Goal: Find specific page/section: Find specific page/section

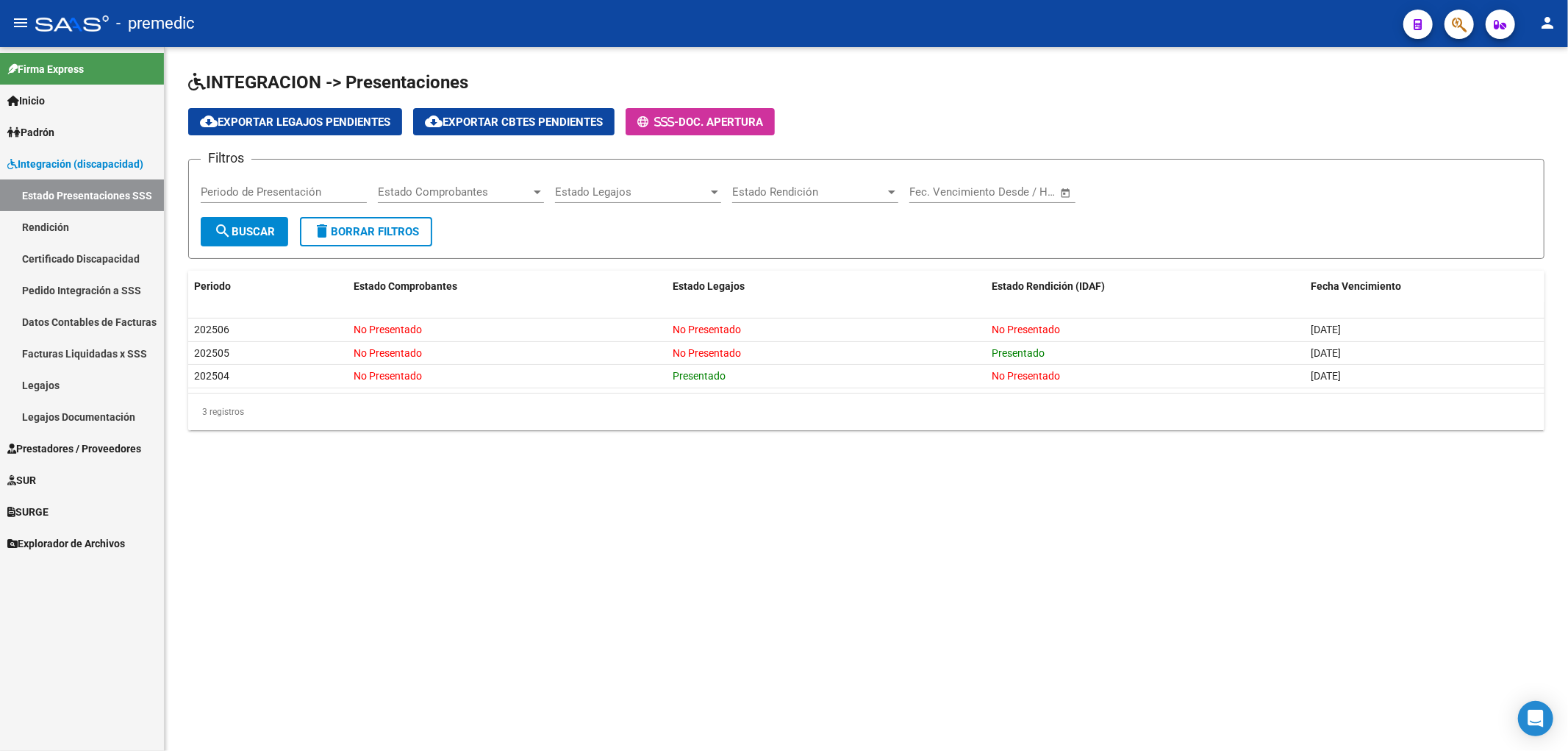
click at [836, 495] on mat-sidenav-content "INTEGRACION -> Presentaciones cloud_download Exportar Legajos Pendientes cloud_…" at bounding box center [866, 398] width 1404 height 704
click at [701, 564] on mat-sidenav-content "INTEGRACION -> Presentaciones cloud_download Exportar Legajos Pendientes cloud_…" at bounding box center [866, 398] width 1404 height 704
click at [1068, 513] on mat-sidenav-content "INTEGRACION -> Presentaciones cloud_download Exportar Legajos Pendientes cloud_…" at bounding box center [866, 398] width 1404 height 704
click at [928, 444] on div "INTEGRACION -> Presentaciones cloud_download Exportar Legajos Pendientes cloud_…" at bounding box center [866, 262] width 1404 height 431
click at [56, 195] on link "Estado Presentaciones SSS" at bounding box center [82, 195] width 164 height 31
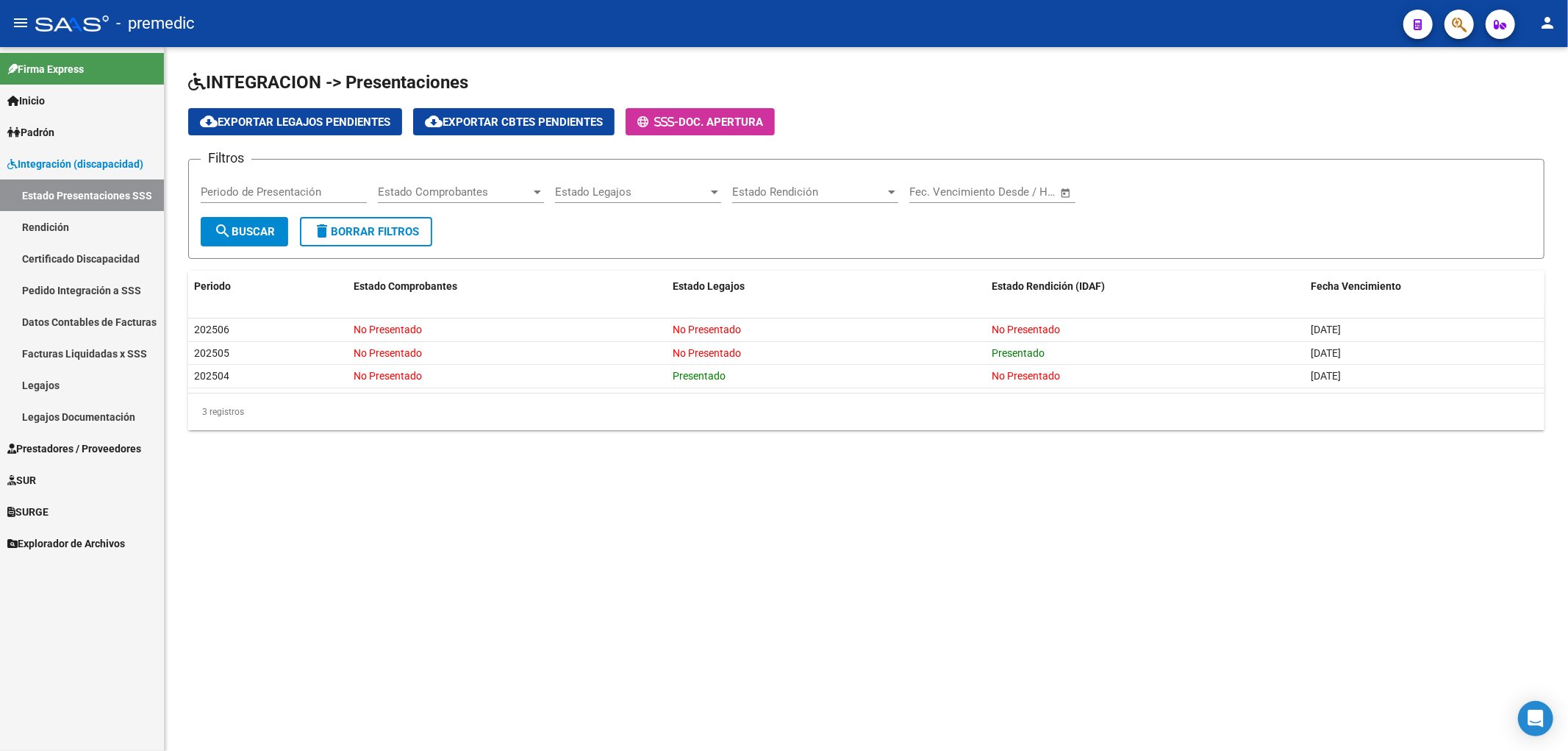
click at [64, 159] on span "Integración (discapacidad)" at bounding box center [75, 164] width 136 height 16
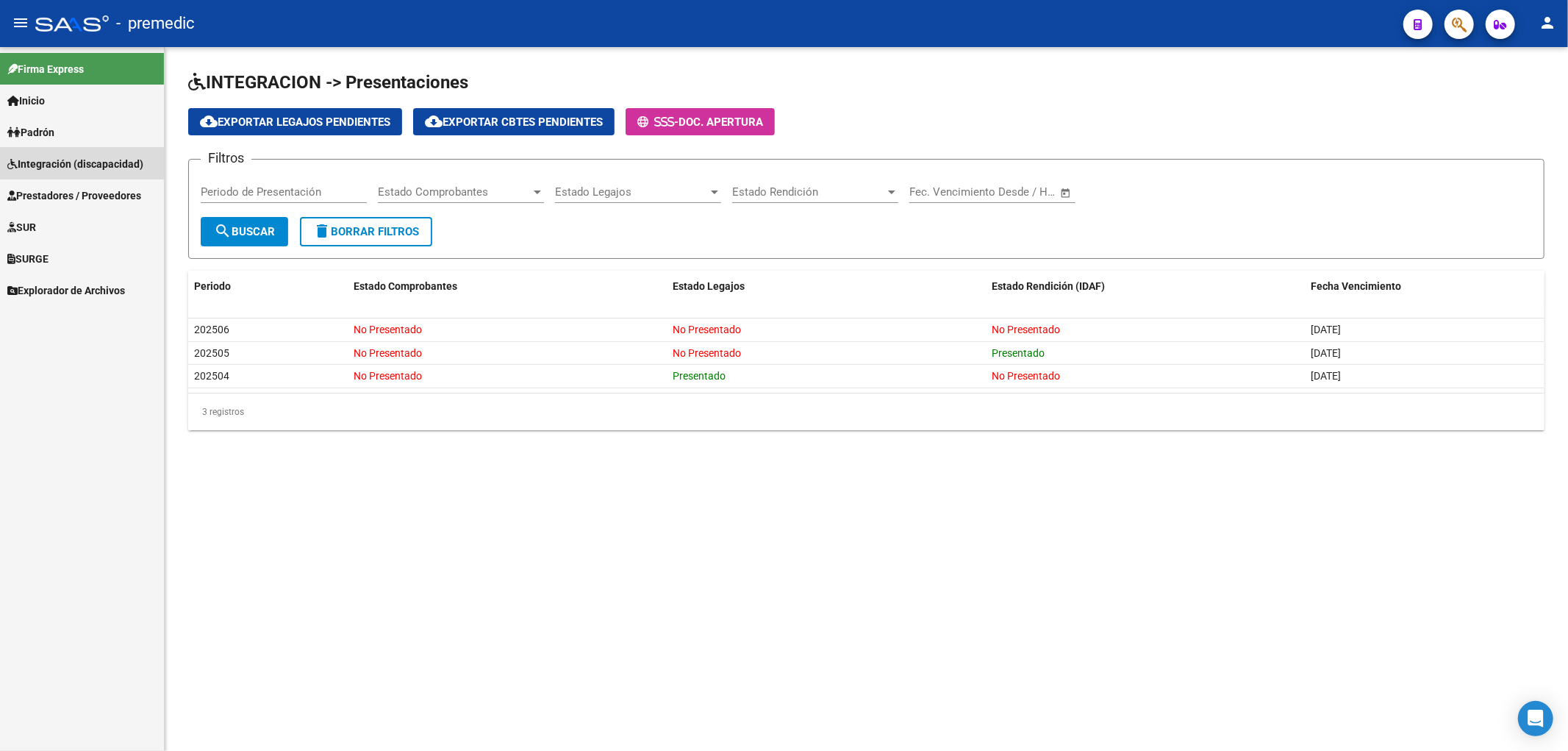
click at [74, 159] on span "Integración (discapacidad)" at bounding box center [75, 164] width 136 height 16
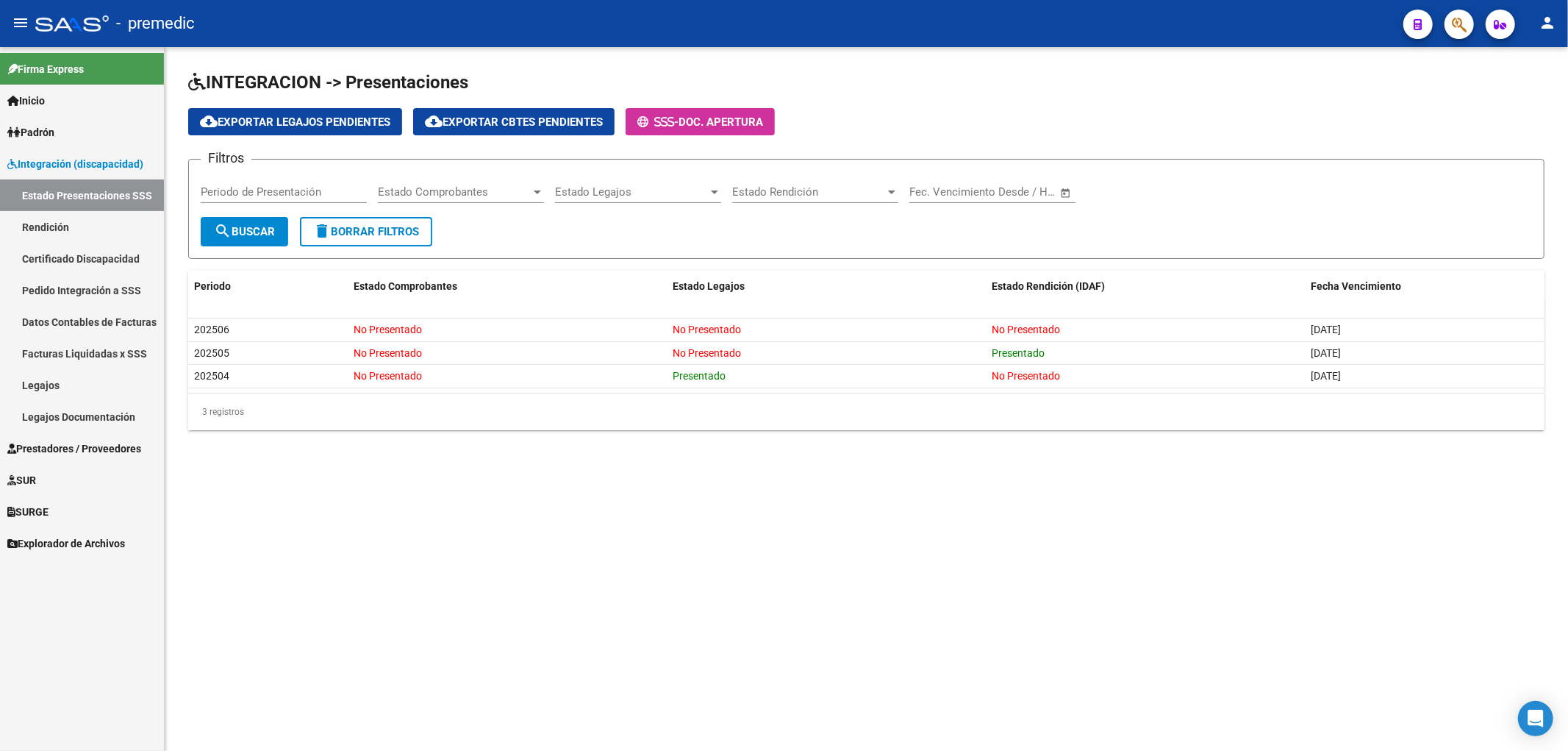
click at [55, 225] on link "Rendición" at bounding box center [82, 226] width 164 height 31
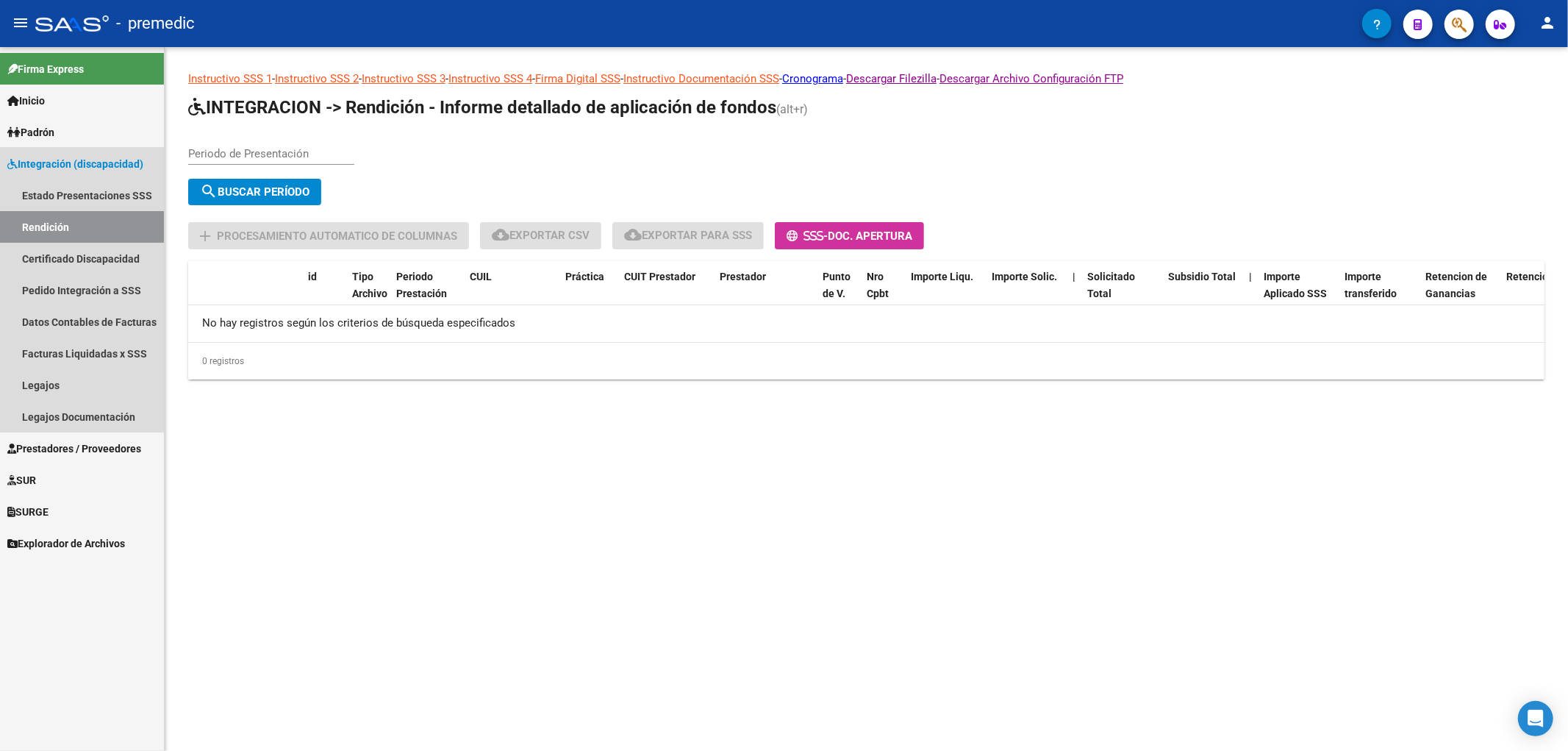
click at [61, 152] on link "Integración (discapacidad)" at bounding box center [82, 163] width 164 height 31
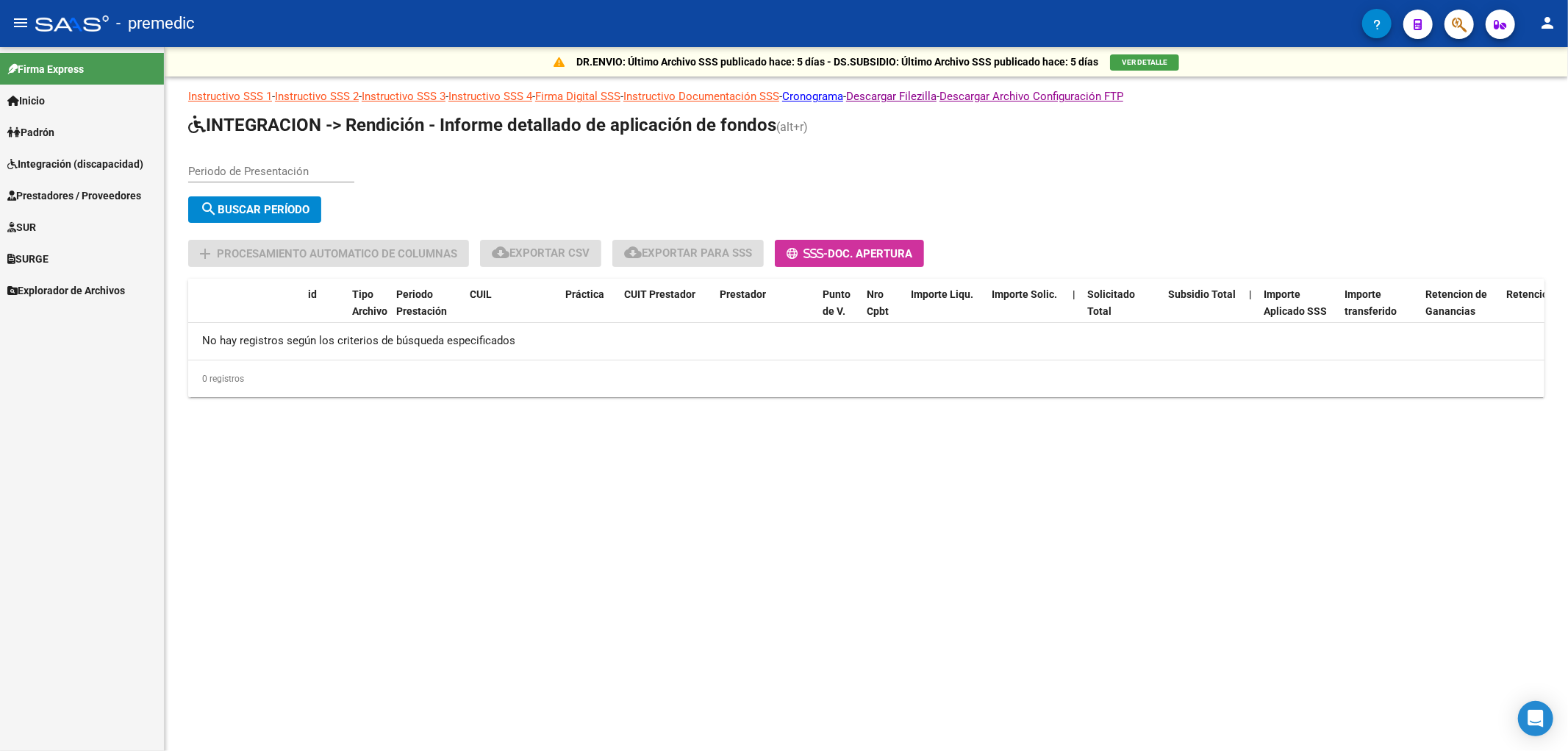
click at [54, 158] on span "Integración (discapacidad)" at bounding box center [75, 164] width 136 height 16
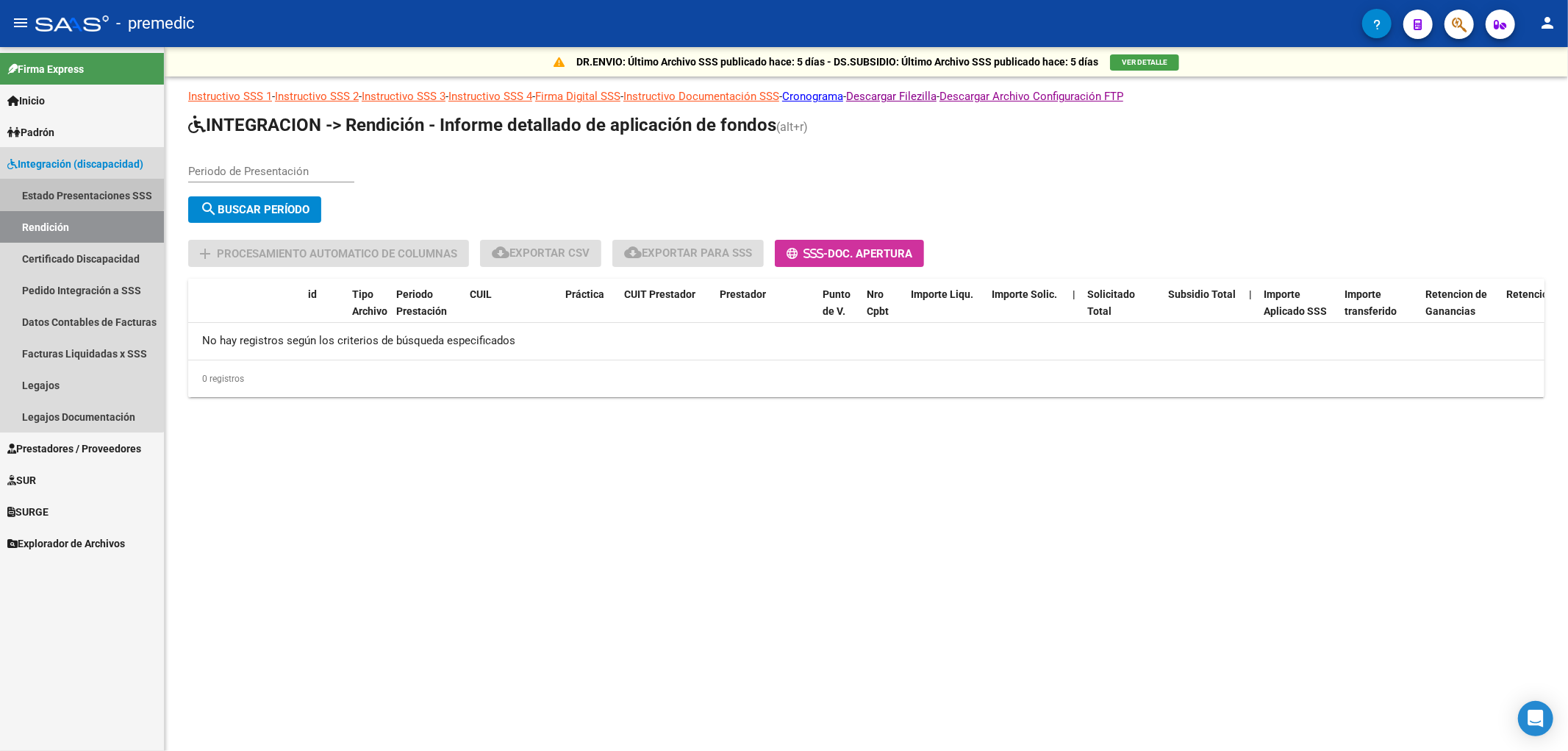
click at [64, 192] on link "Estado Presentaciones SSS" at bounding box center [82, 195] width 164 height 31
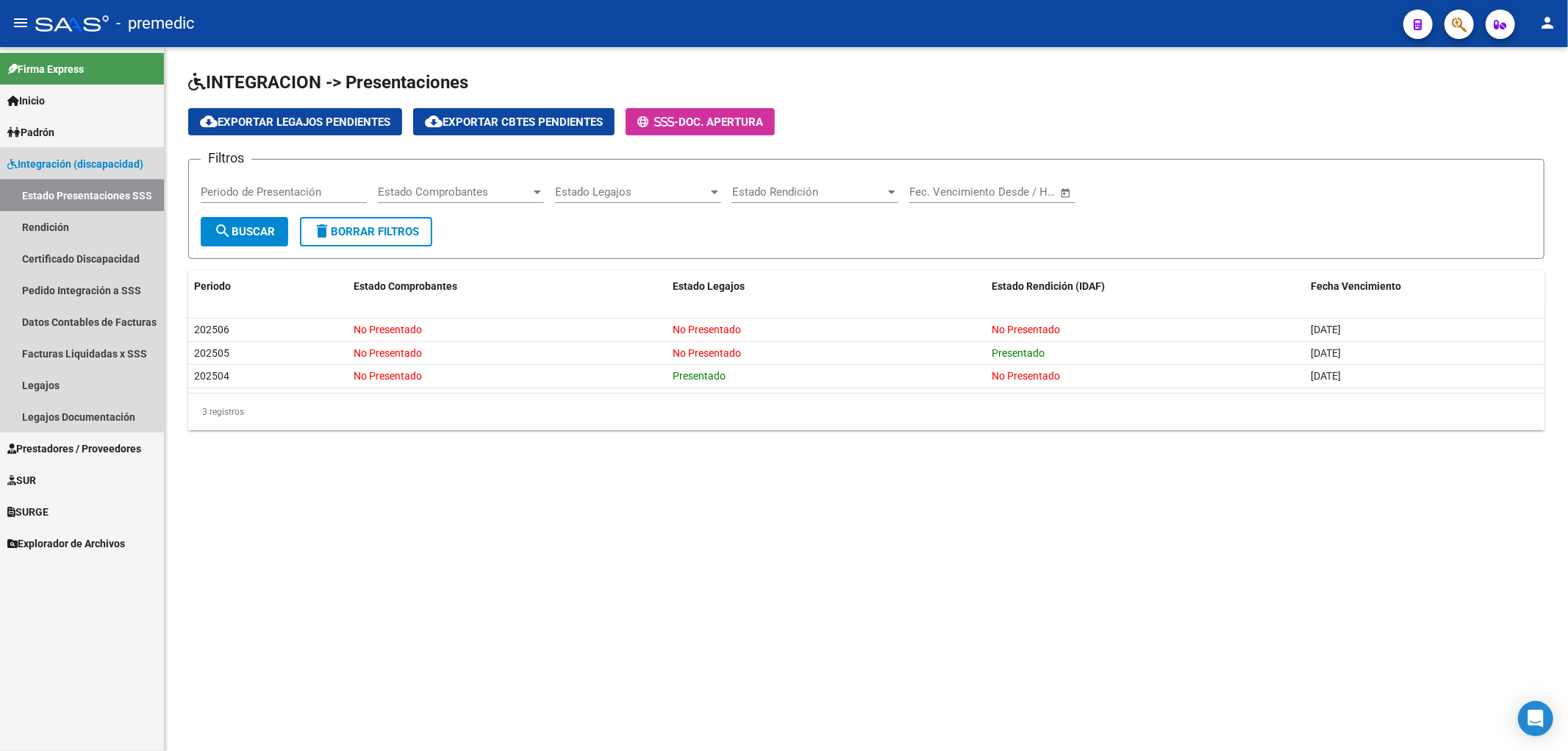
click at [64, 192] on link "Estado Presentaciones SSS" at bounding box center [82, 195] width 164 height 31
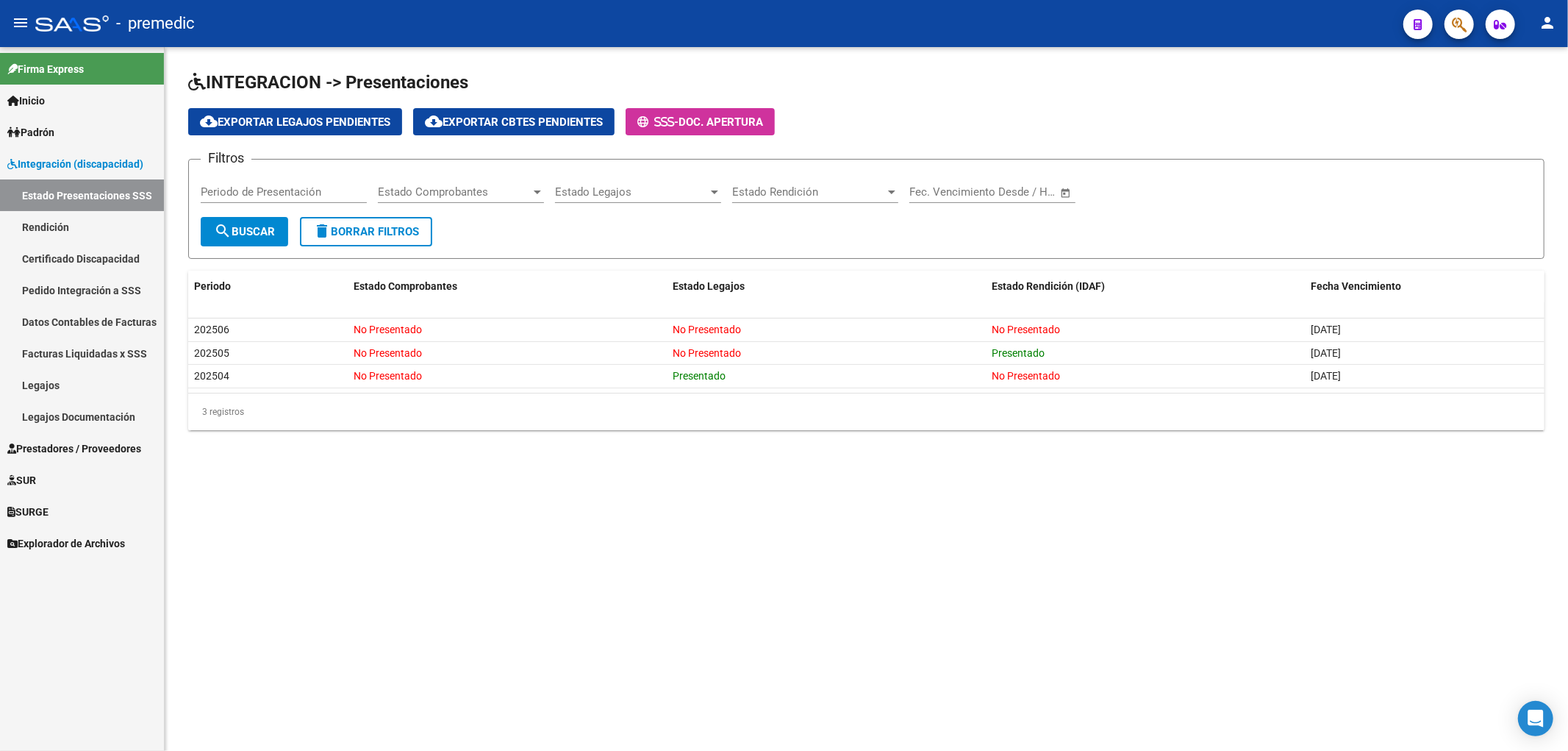
click at [60, 163] on span "Integración (discapacidad)" at bounding box center [75, 164] width 136 height 16
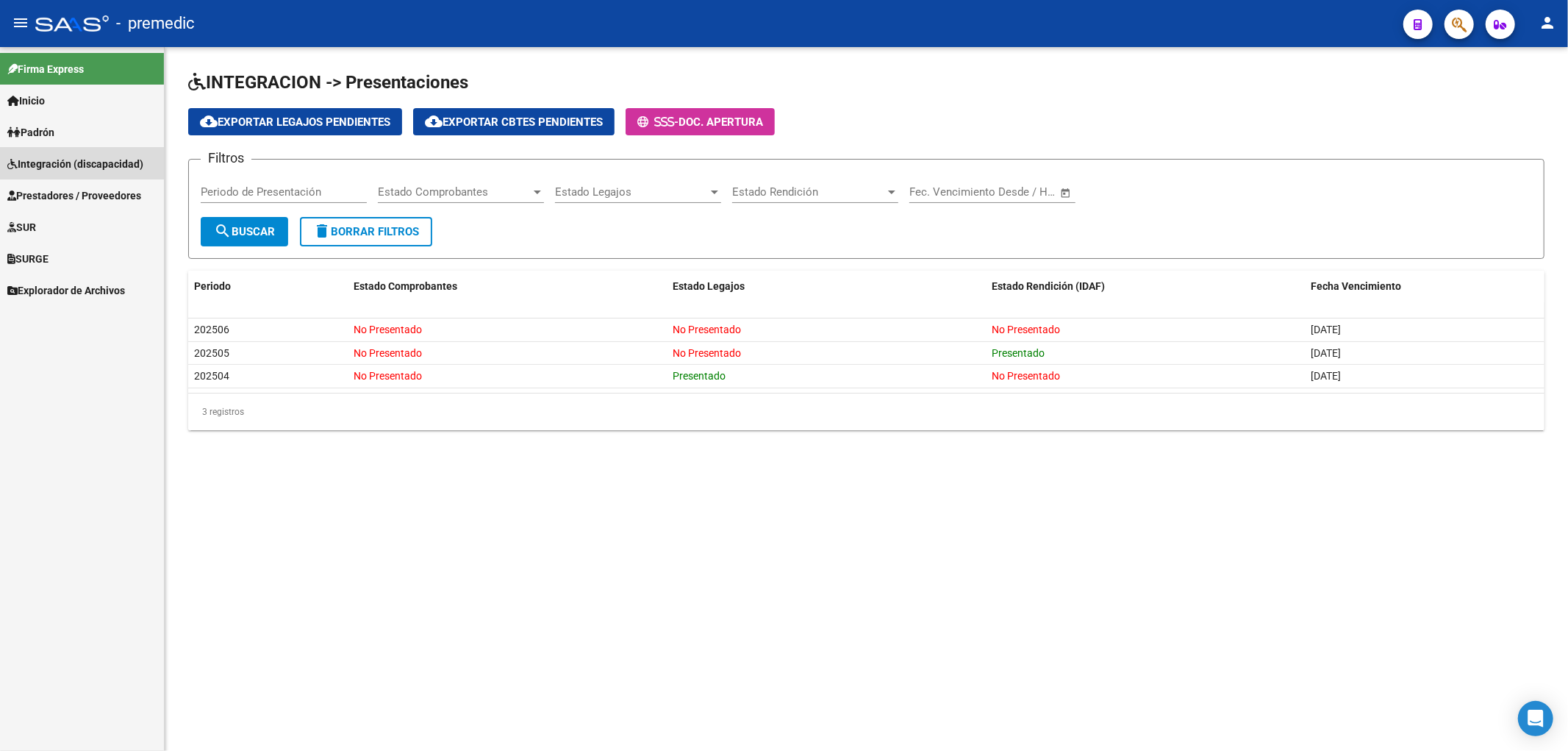
click at [60, 159] on span "Integración (discapacidad)" at bounding box center [75, 164] width 136 height 16
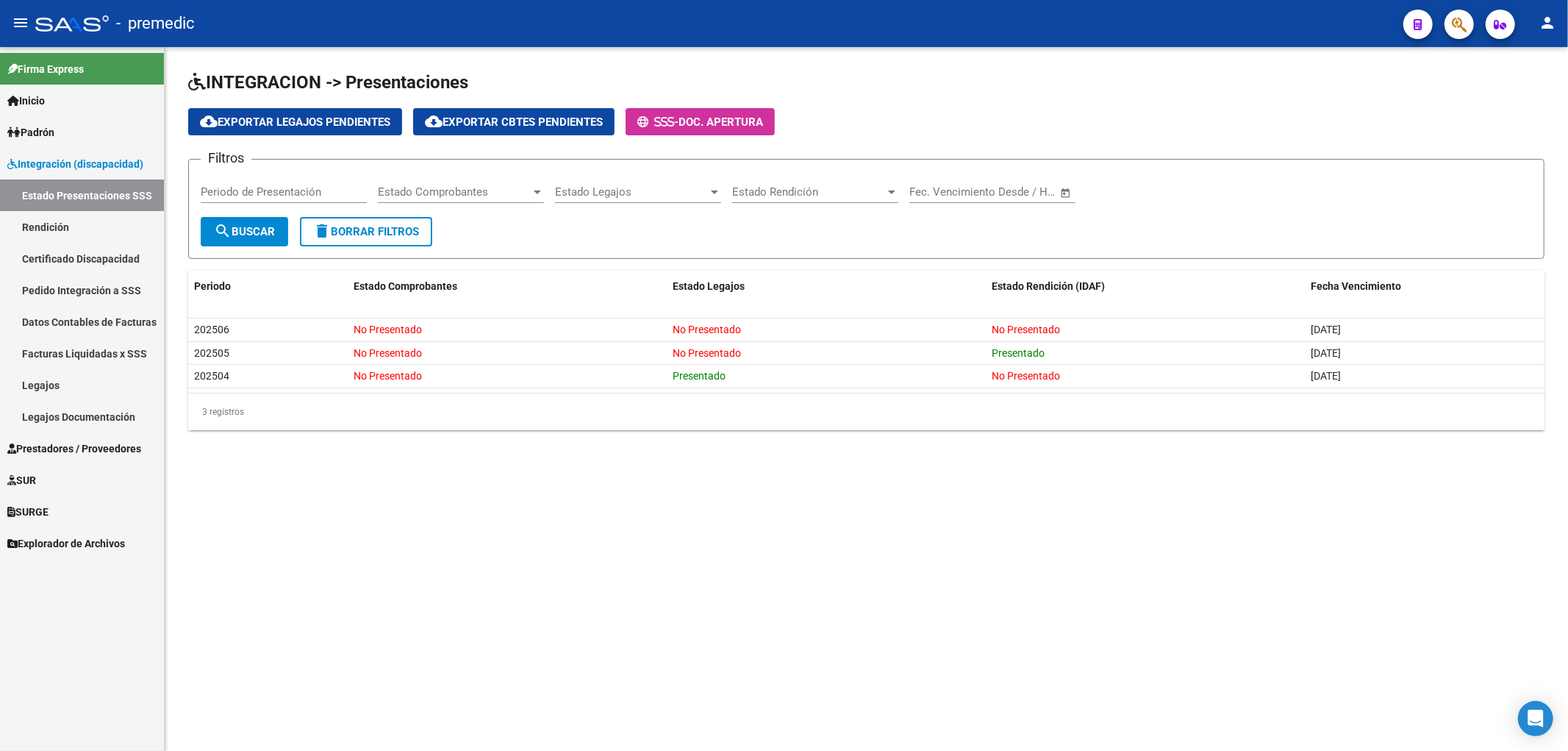
click at [348, 558] on mat-sidenav-content "INTEGRACION -> Presentaciones cloud_download Exportar Legajos Pendientes cloud_…" at bounding box center [866, 398] width 1404 height 704
click at [634, 526] on mat-sidenav-content "INTEGRACION -> Presentaciones cloud_download Exportar Legajos Pendientes cloud_…" at bounding box center [866, 398] width 1404 height 704
click at [626, 571] on mat-sidenav-content "INTEGRACION -> Presentaciones cloud_download Exportar Legajos Pendientes cloud_…" at bounding box center [866, 398] width 1404 height 704
click at [54, 225] on link "Rendición" at bounding box center [82, 226] width 164 height 31
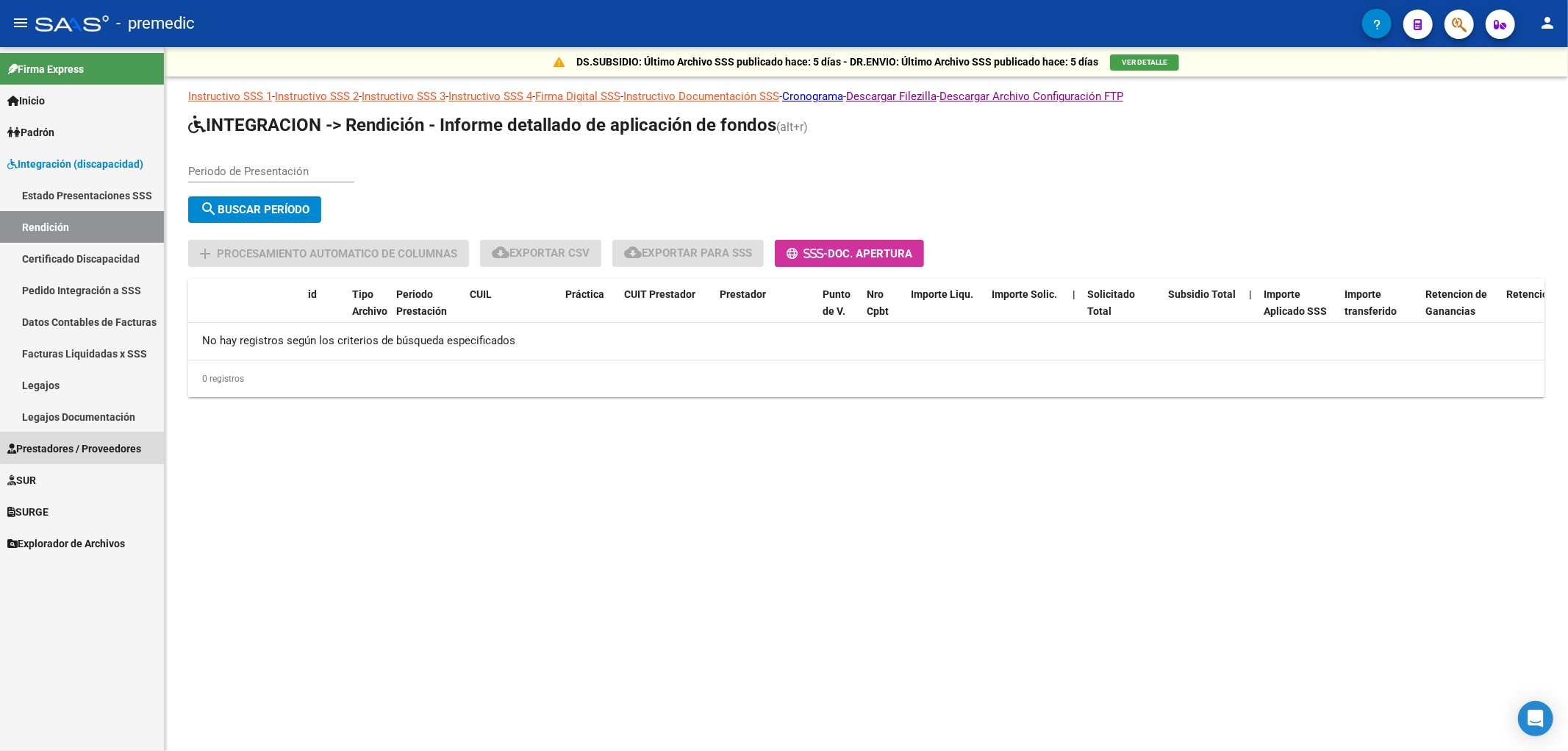
click at [56, 444] on span "Prestadores / Proveedores" at bounding box center [74, 448] width 134 height 16
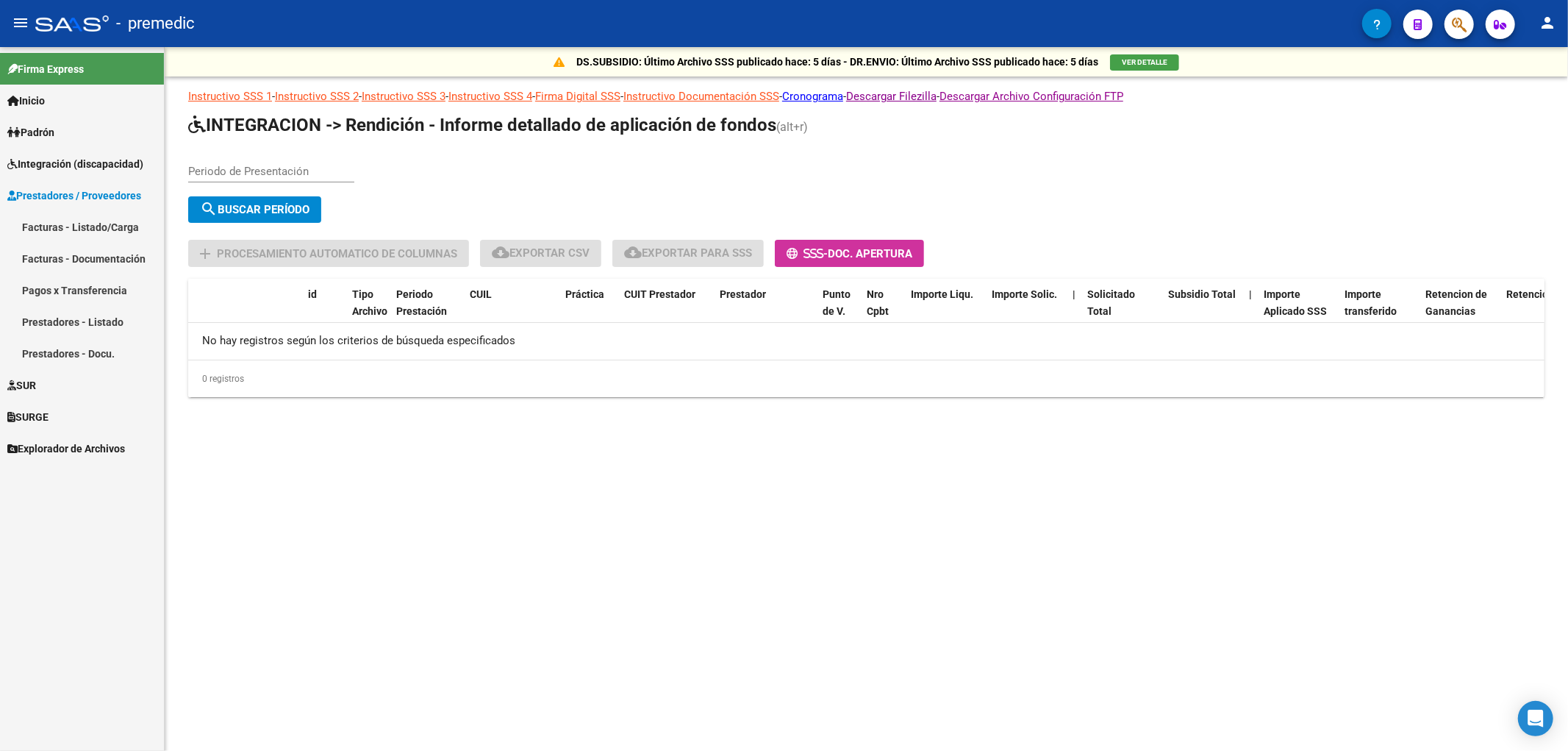
click at [70, 193] on span "Prestadores / Proveedores" at bounding box center [74, 196] width 134 height 16
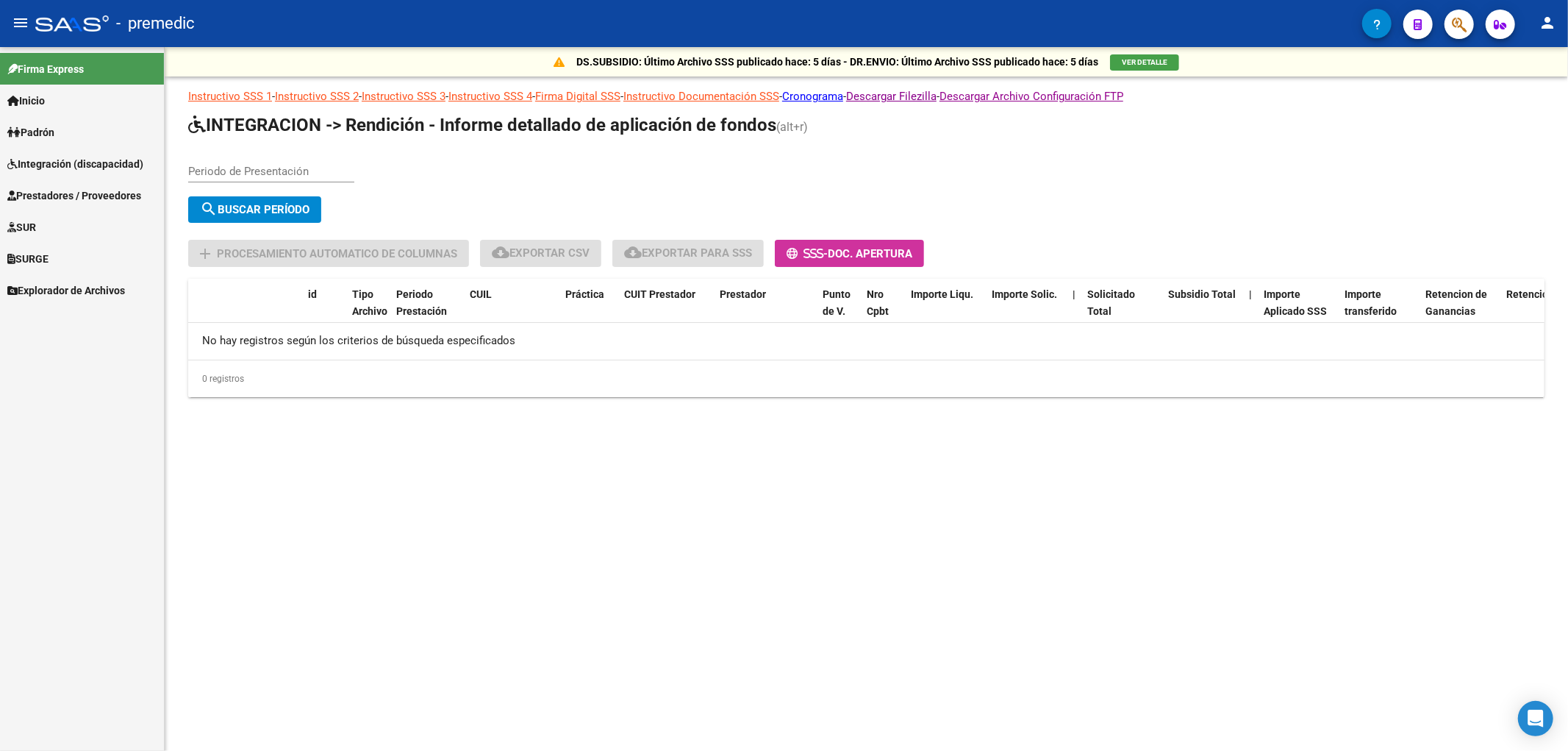
click at [62, 159] on span "Integración (discapacidad)" at bounding box center [75, 164] width 136 height 16
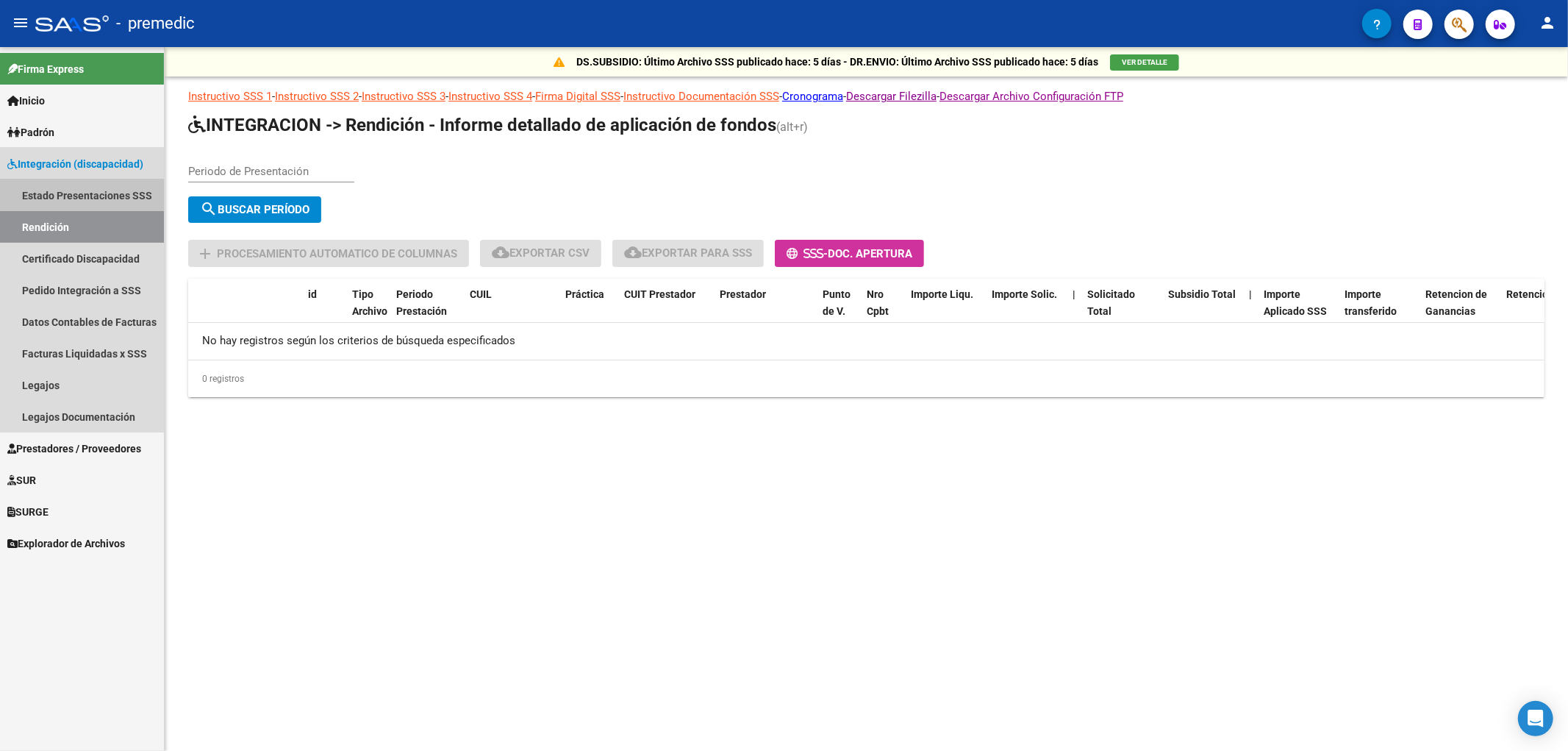
click at [51, 186] on link "Estado Presentaciones SSS" at bounding box center [82, 195] width 164 height 31
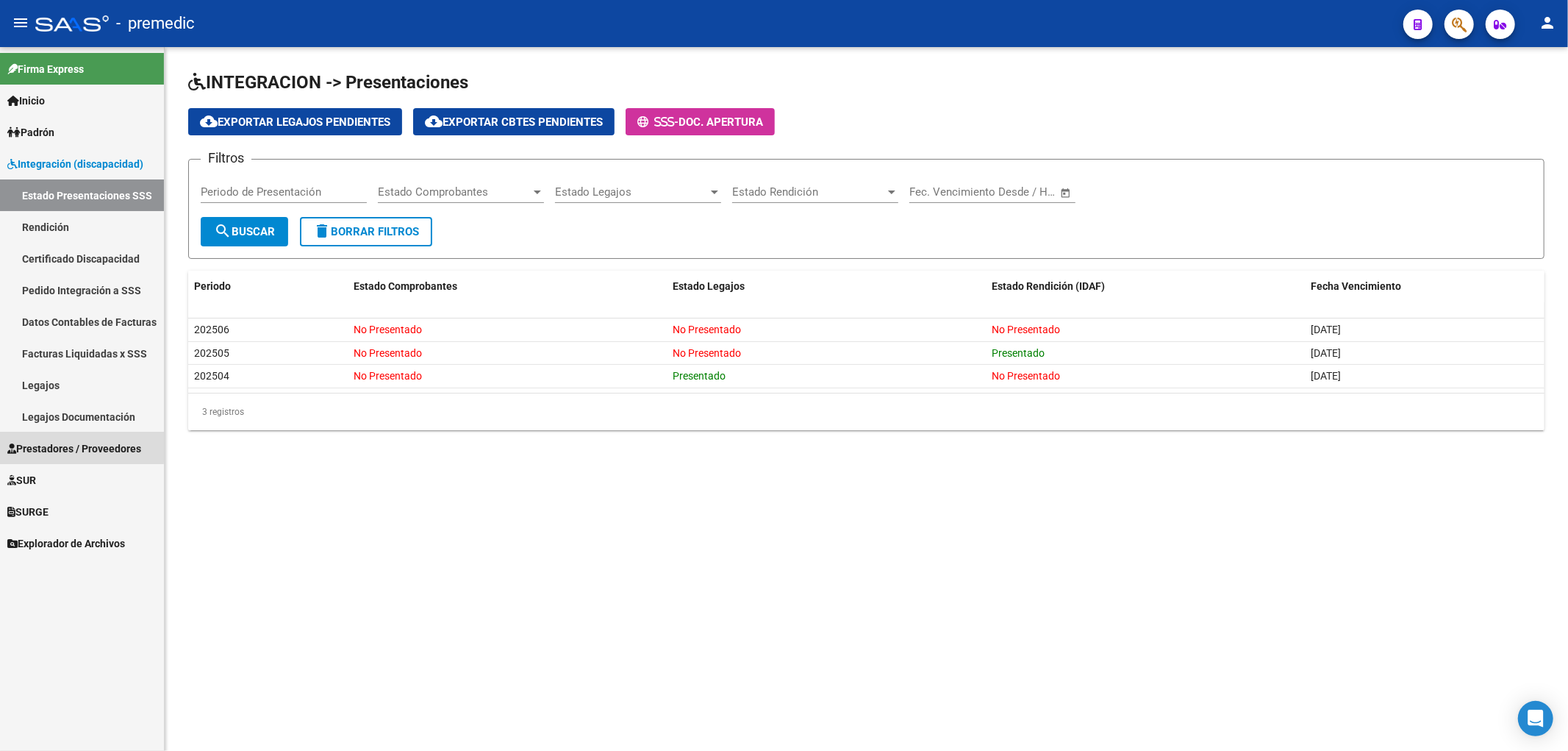
click at [53, 446] on span "Prestadores / Proveedores" at bounding box center [74, 448] width 134 height 16
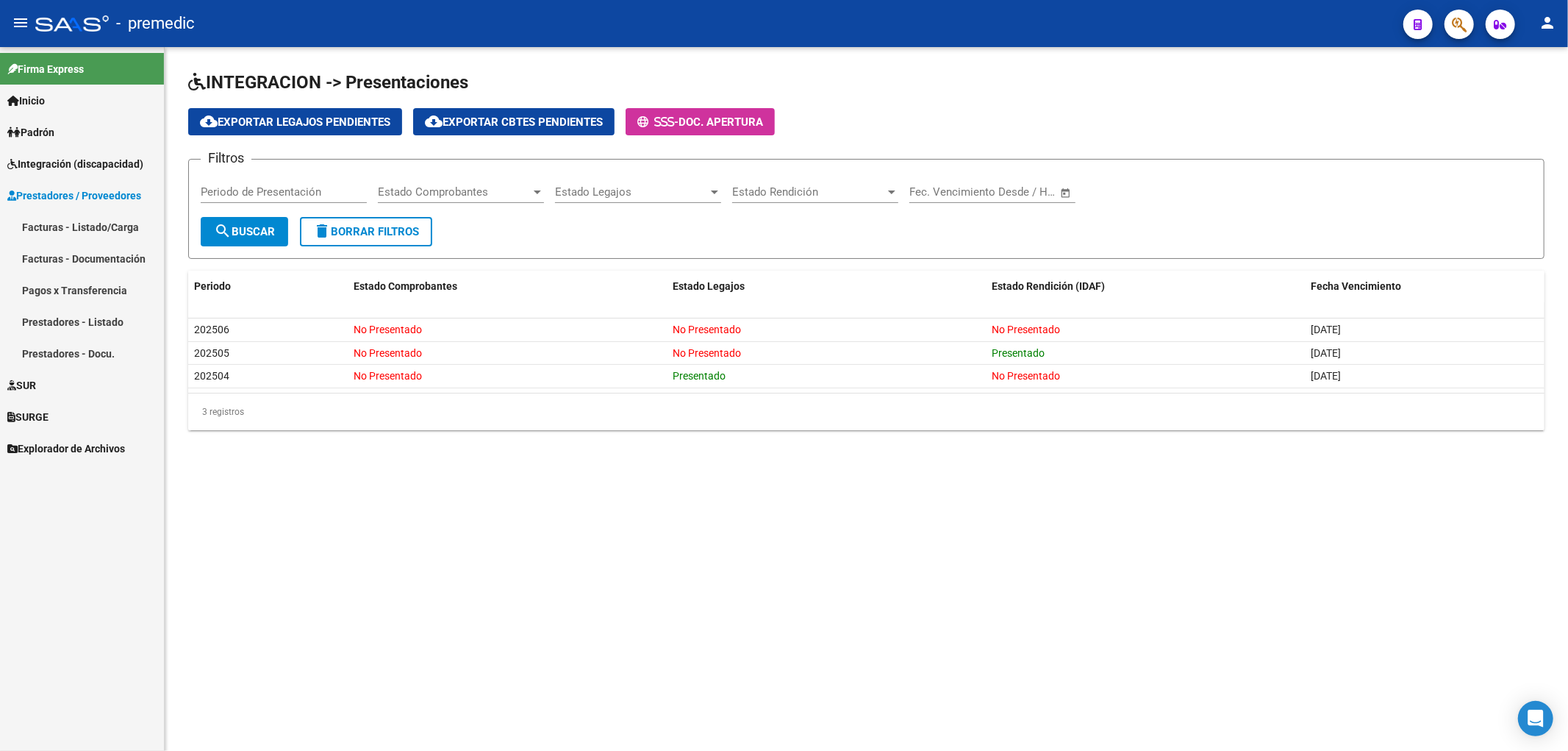
click at [69, 192] on span "Prestadores / Proveedores" at bounding box center [74, 196] width 134 height 16
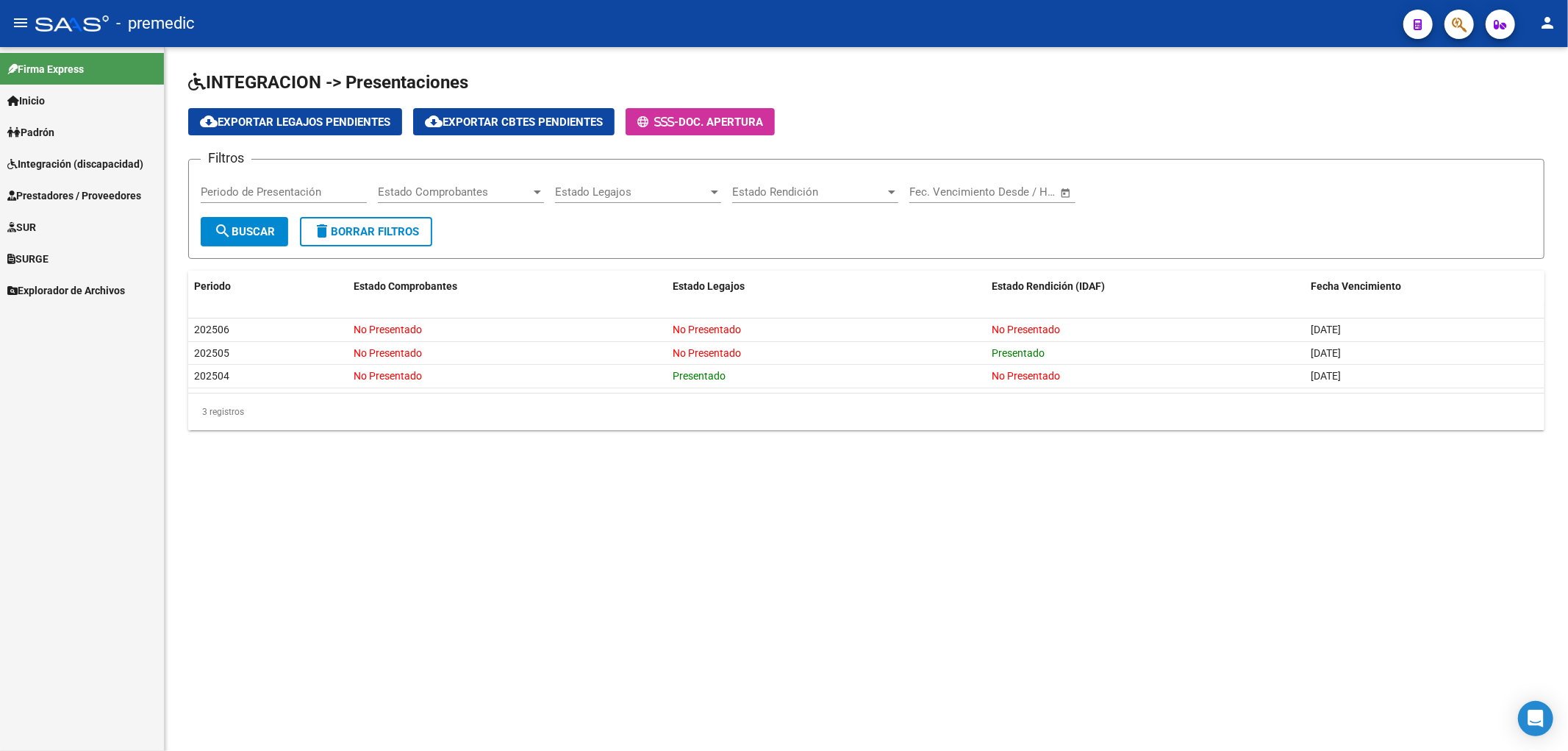
click at [55, 195] on span "Prestadores / Proveedores" at bounding box center [74, 196] width 134 height 16
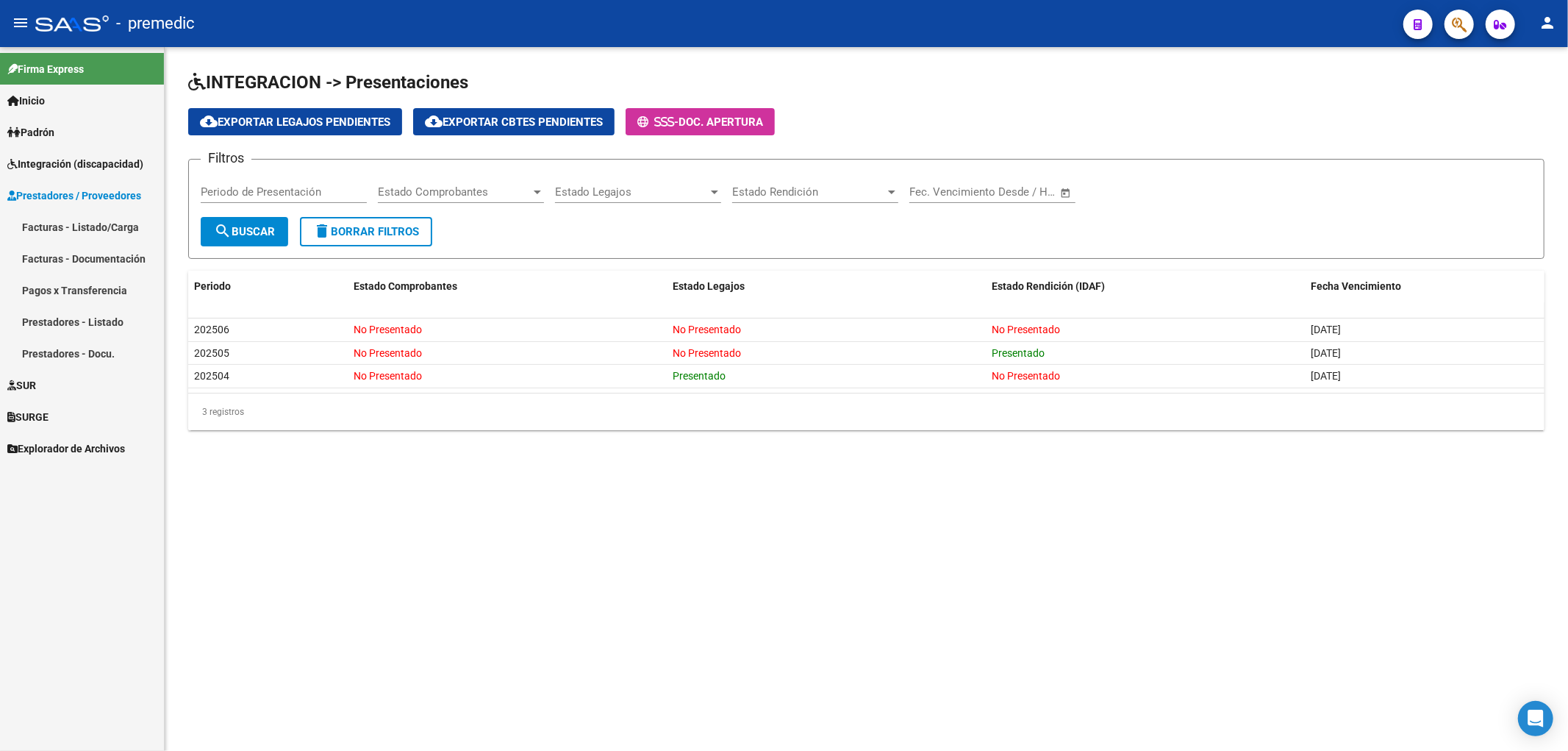
click at [901, 442] on div "INTEGRACION -> Presentaciones cloud_download Exportar Legajos Pendientes cloud_…" at bounding box center [866, 262] width 1404 height 431
click at [818, 572] on mat-sidenav-content "INTEGRACION -> Presentaciones cloud_download Exportar Legajos Pendientes cloud_…" at bounding box center [866, 398] width 1404 height 704
click at [762, 568] on mat-sidenav-content "INTEGRACION -> Presentaciones cloud_download Exportar Legajos Pendientes cloud_…" at bounding box center [866, 398] width 1404 height 704
click at [59, 188] on span "Prestadores / Proveedores" at bounding box center [74, 196] width 134 height 16
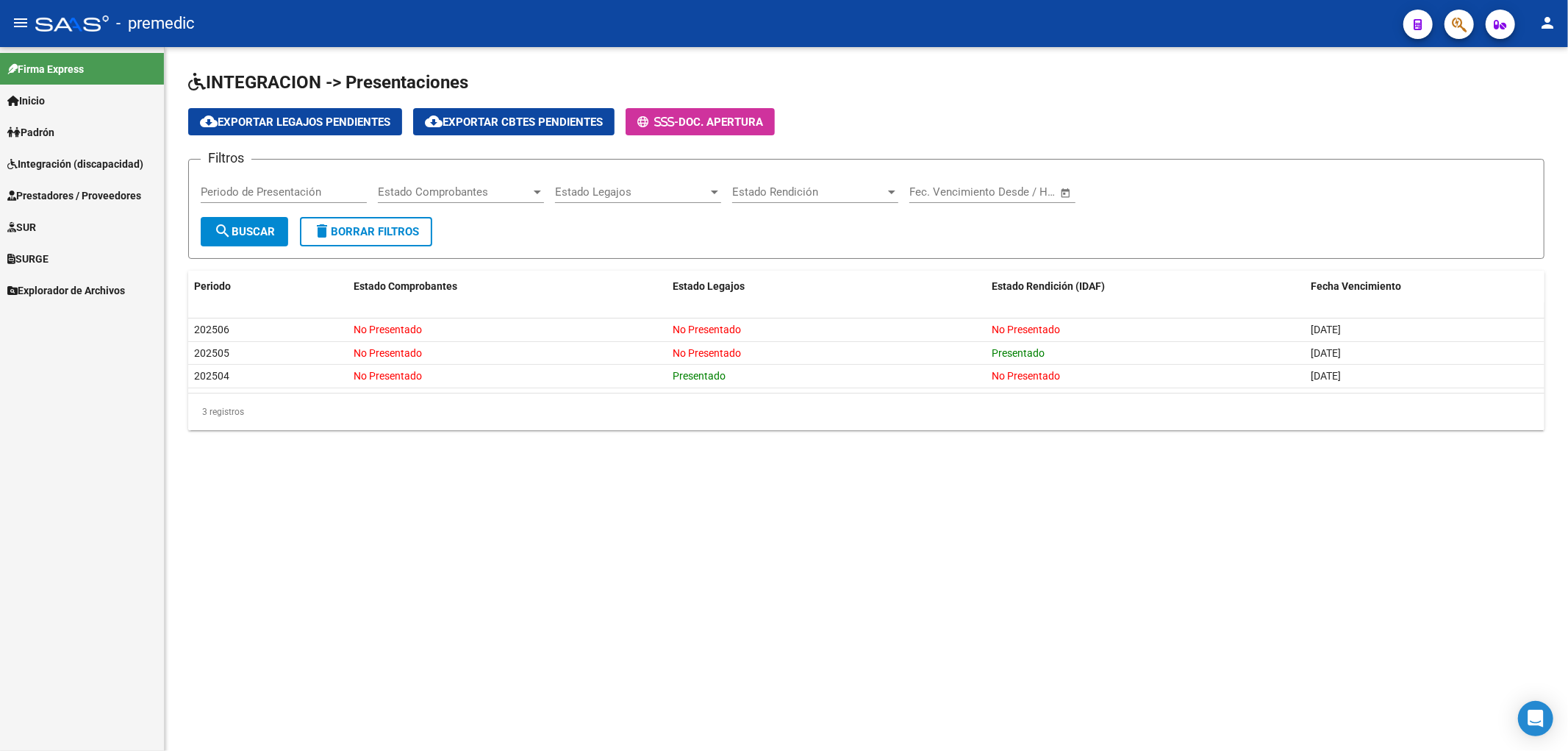
click at [63, 153] on link "Integración (discapacidad)" at bounding box center [82, 163] width 164 height 31
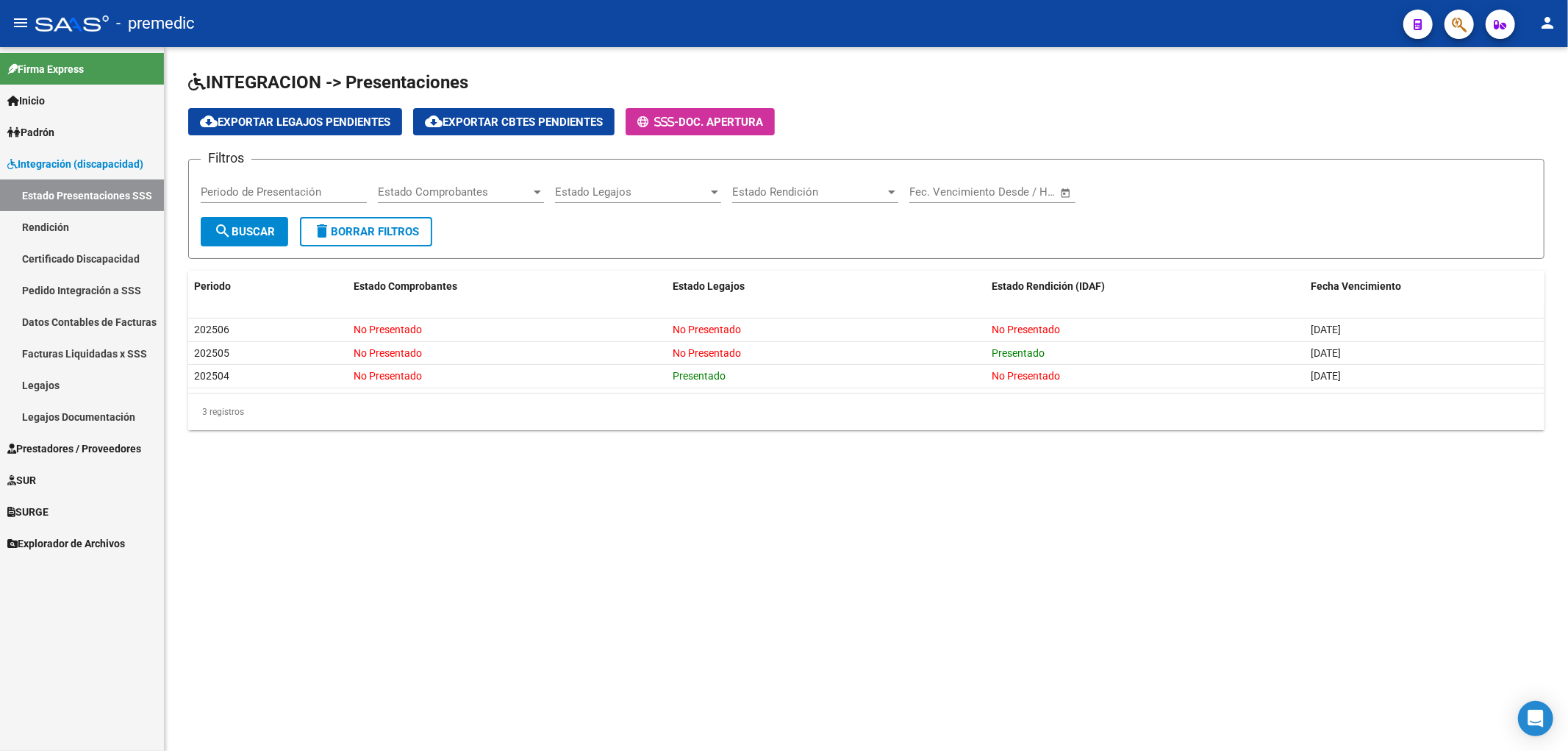
click at [68, 159] on span "Integración (discapacidad)" at bounding box center [75, 164] width 136 height 16
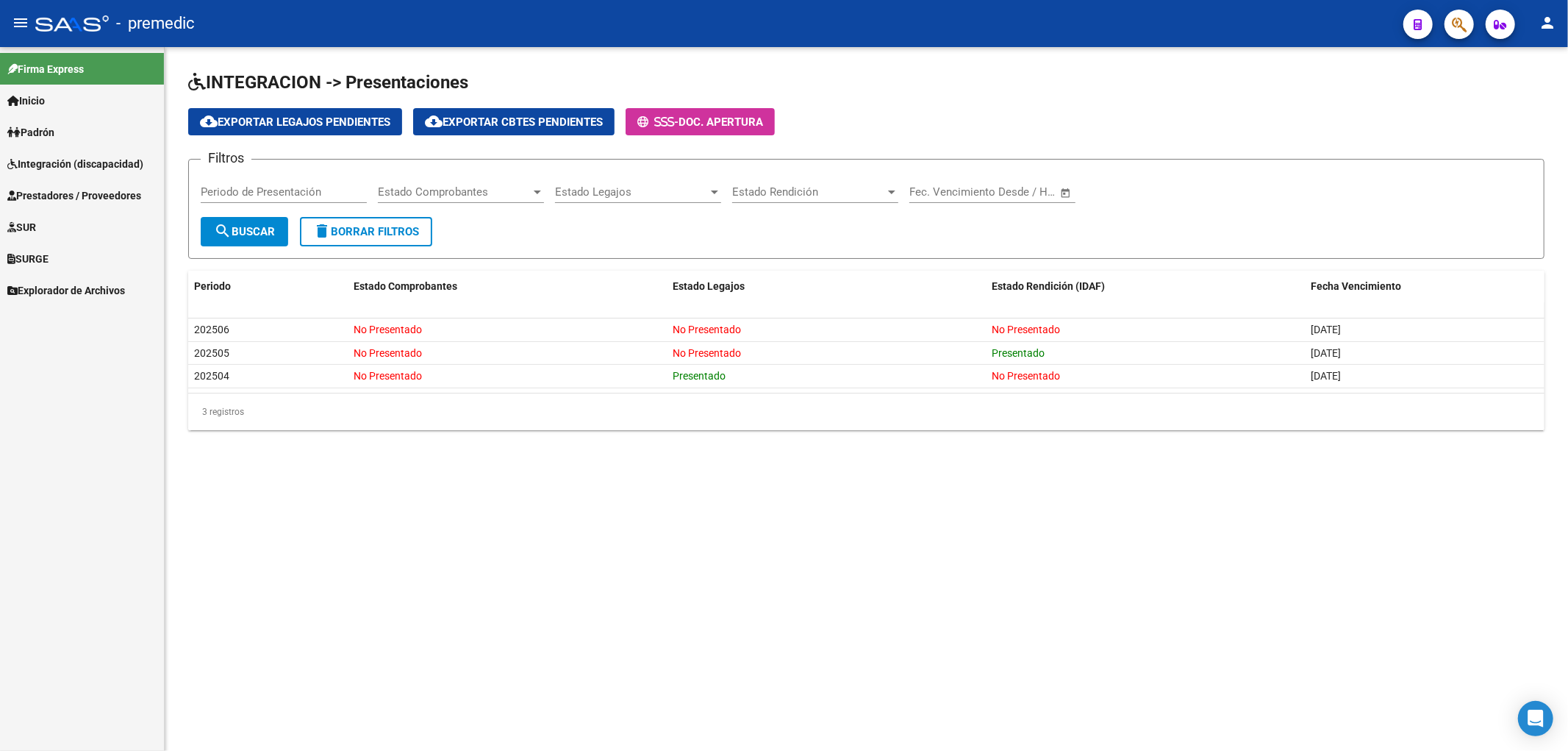
click at [54, 200] on span "Prestadores / Proveedores" at bounding box center [74, 196] width 134 height 16
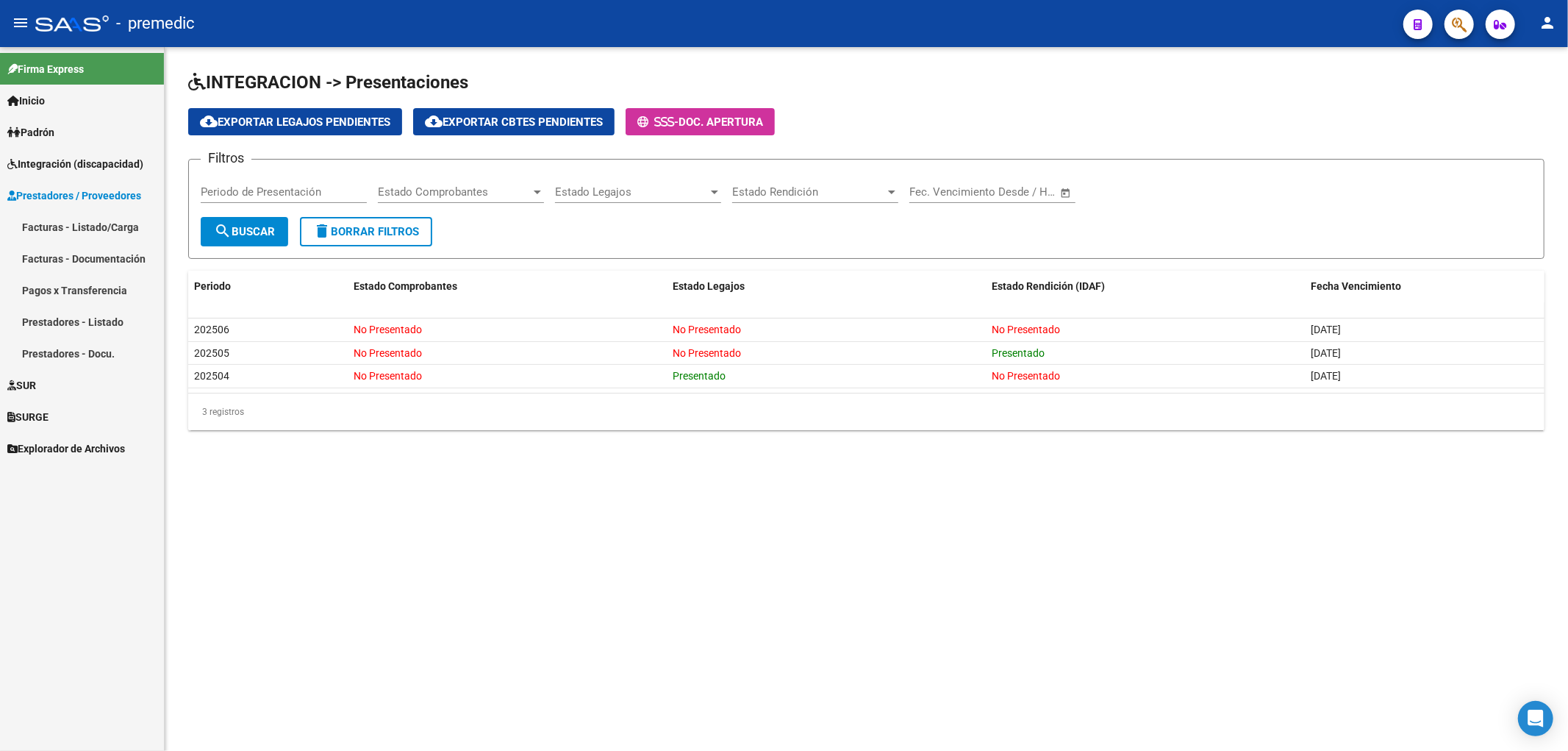
click at [50, 219] on link "Facturas - Listado/Carga" at bounding box center [82, 226] width 164 height 31
